Goal: Information Seeking & Learning: Learn about a topic

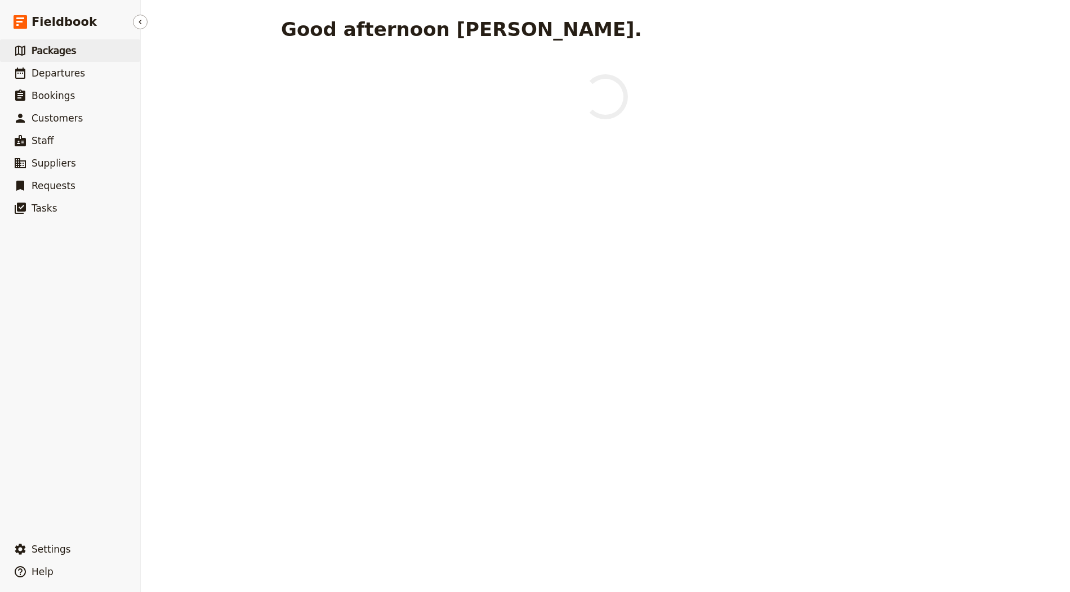
click at [88, 57] on link "​ Packages" at bounding box center [70, 50] width 140 height 23
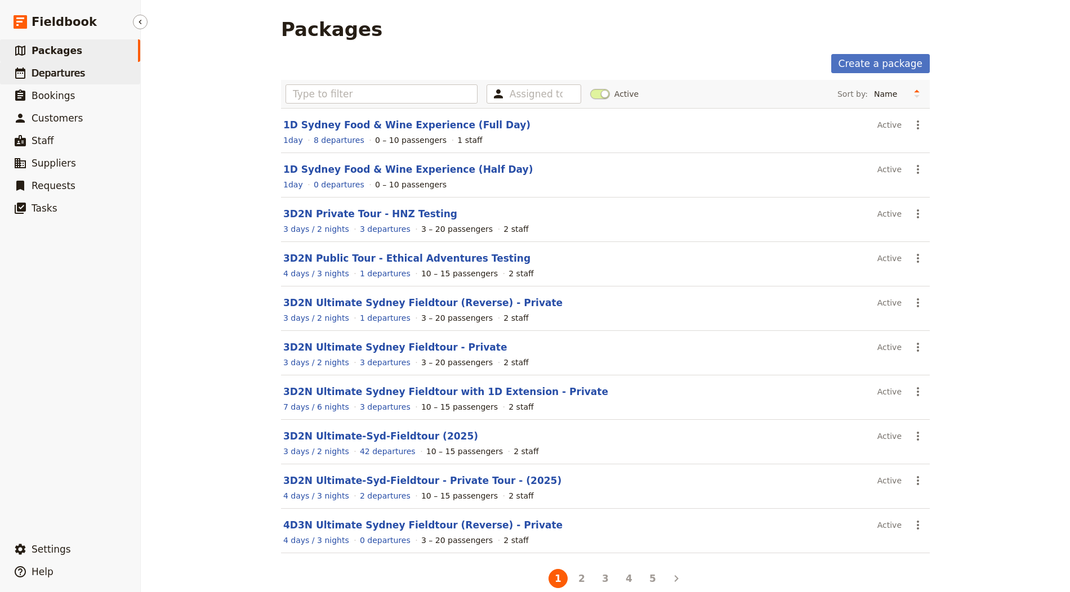
click at [83, 78] on link "​ Departures" at bounding box center [70, 73] width 140 height 23
select select "CREATED_AT"
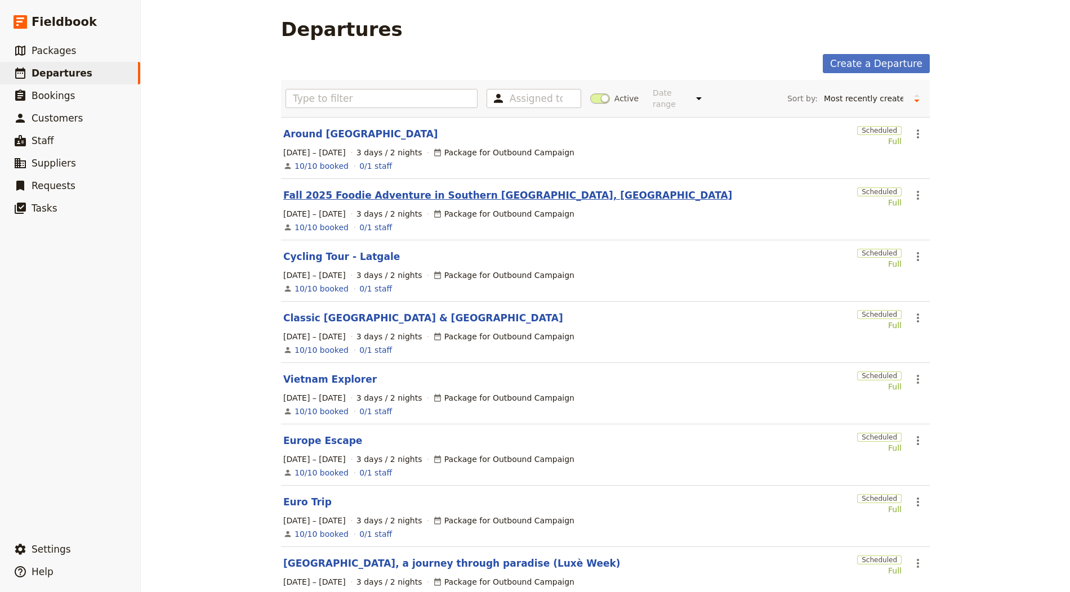
click at [337, 196] on link "Fall 2025 Foodie Adventure in Southern [GEOGRAPHIC_DATA], [GEOGRAPHIC_DATA]" at bounding box center [507, 196] width 449 height 14
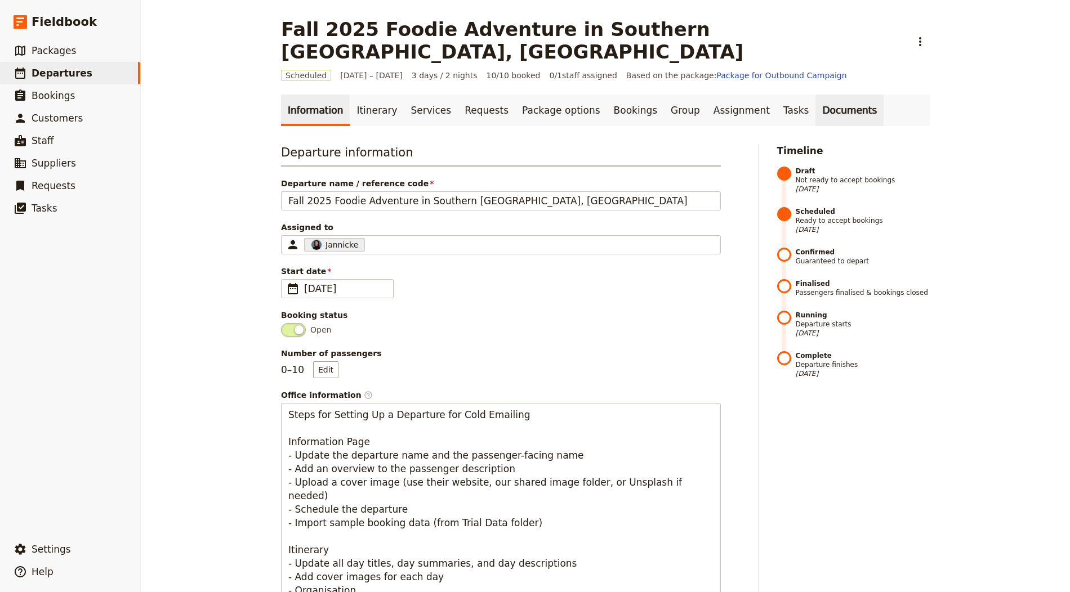
click at [819, 95] on link "Documents" at bounding box center [850, 111] width 68 height 32
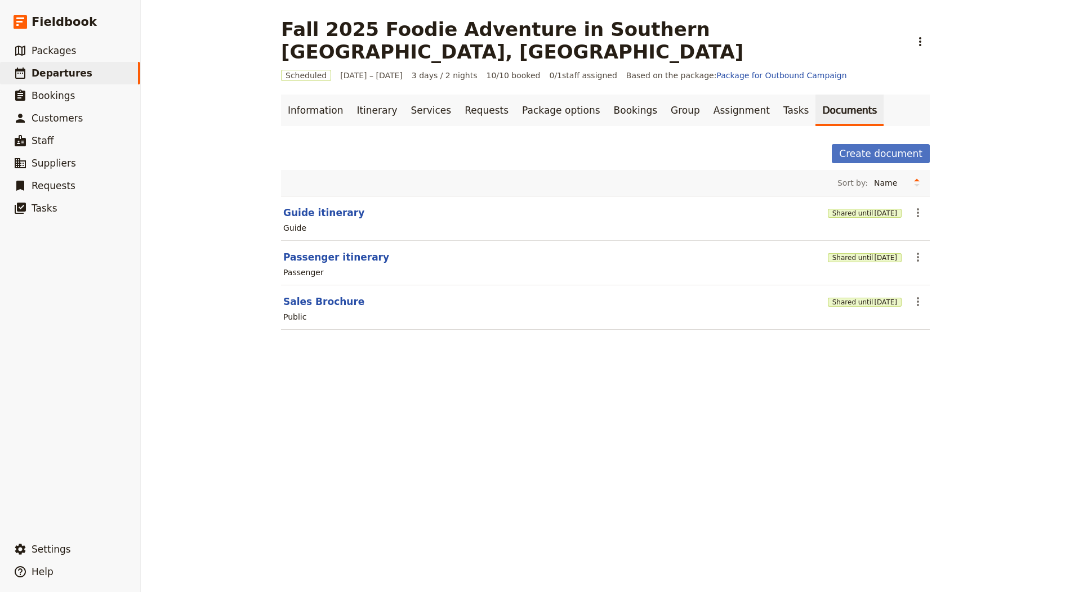
click at [866, 310] on div "Public" at bounding box center [605, 317] width 647 height 14
click at [874, 298] on span "[DATE]" at bounding box center [885, 302] width 23 height 9
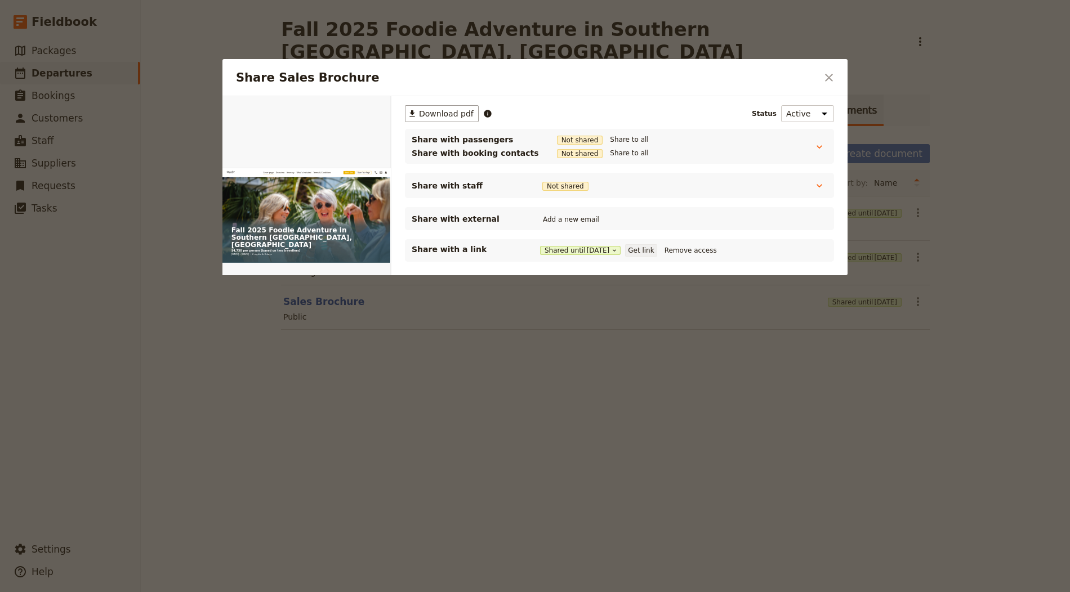
click at [652, 246] on button "Get link" at bounding box center [641, 250] width 32 height 12
